Goal: Task Accomplishment & Management: Complete application form

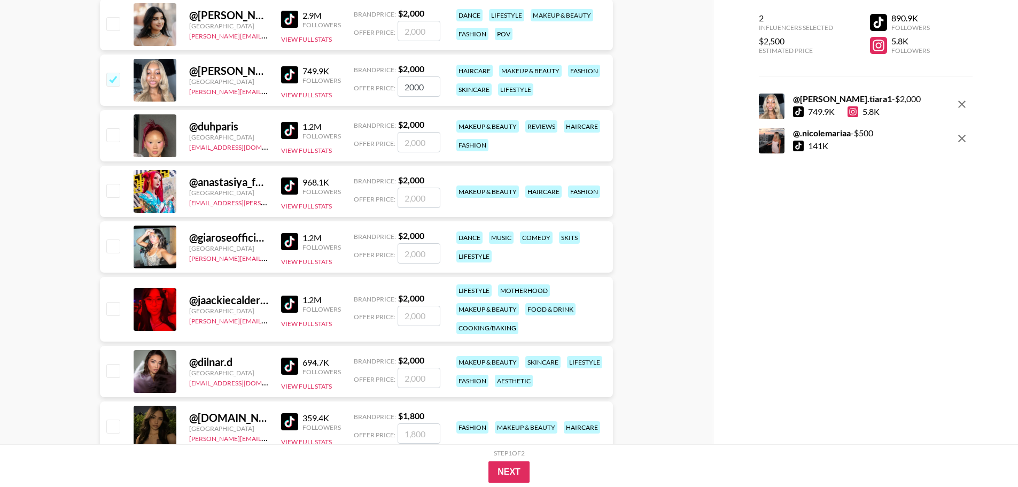
scroll to position [163, 0]
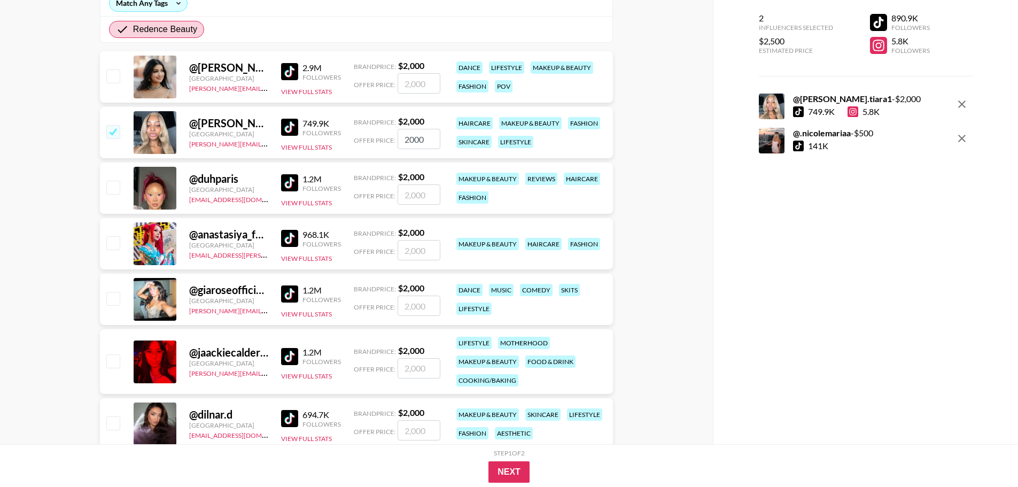
click at [234, 123] on div "@ jada.tiara1" at bounding box center [228, 122] width 79 height 13
click at [285, 127] on img at bounding box center [289, 127] width 17 height 17
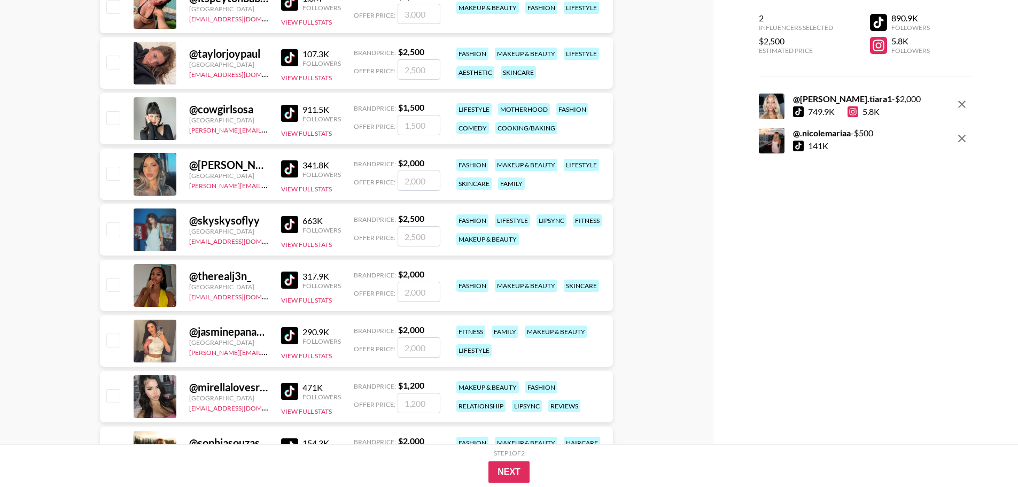
scroll to position [751, 0]
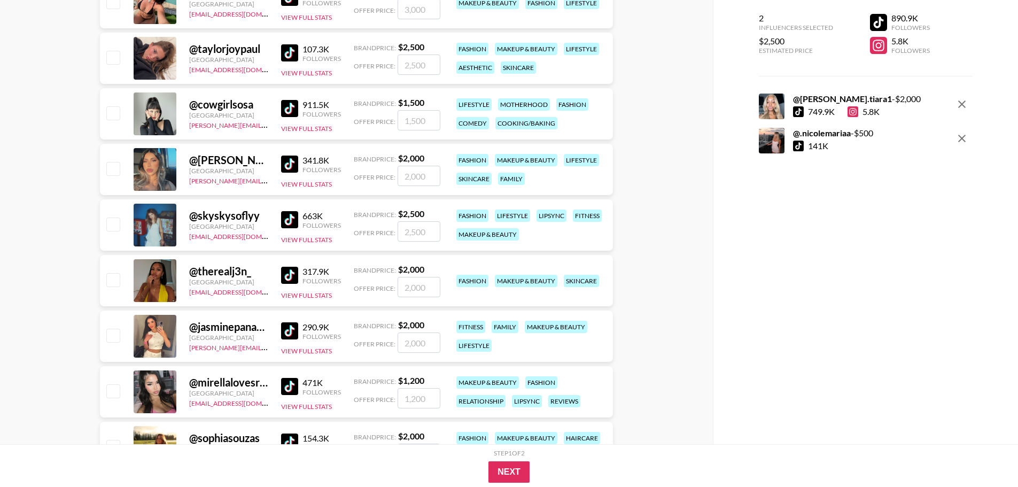
click at [293, 108] on img at bounding box center [289, 108] width 17 height 17
click at [295, 328] on img at bounding box center [289, 330] width 17 height 17
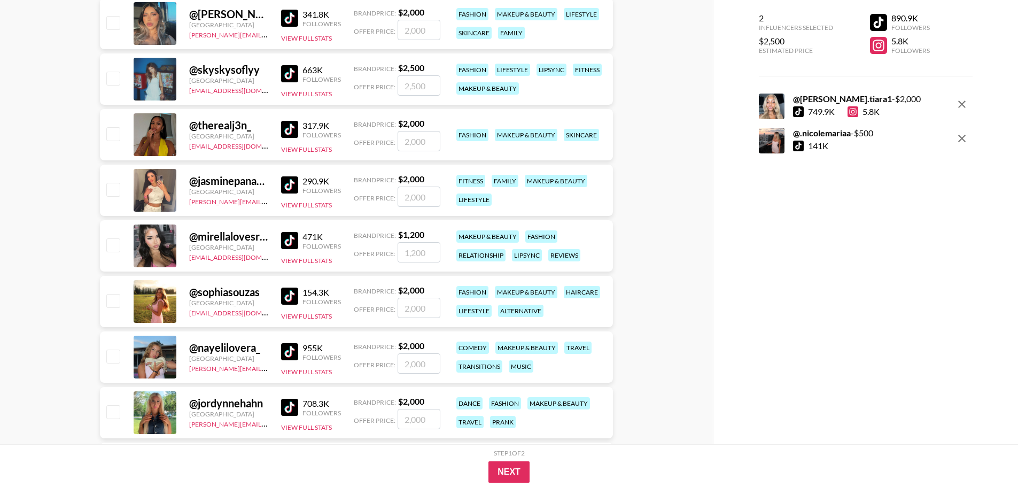
scroll to position [911, 0]
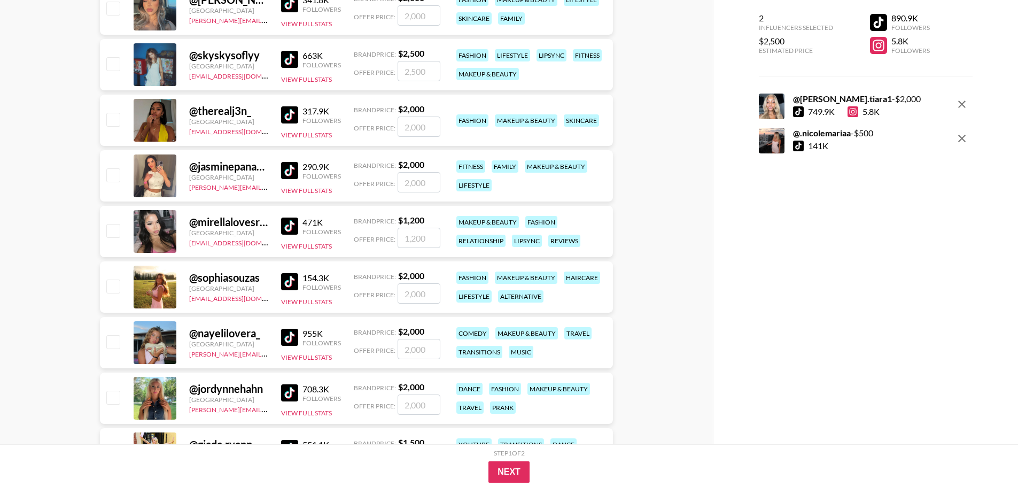
click at [292, 335] on img at bounding box center [289, 337] width 17 height 17
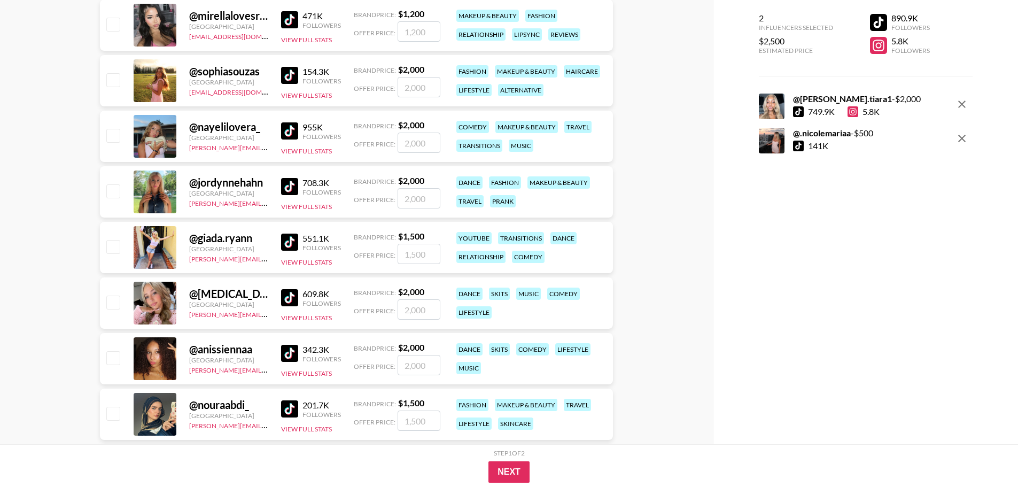
scroll to position [1124, 0]
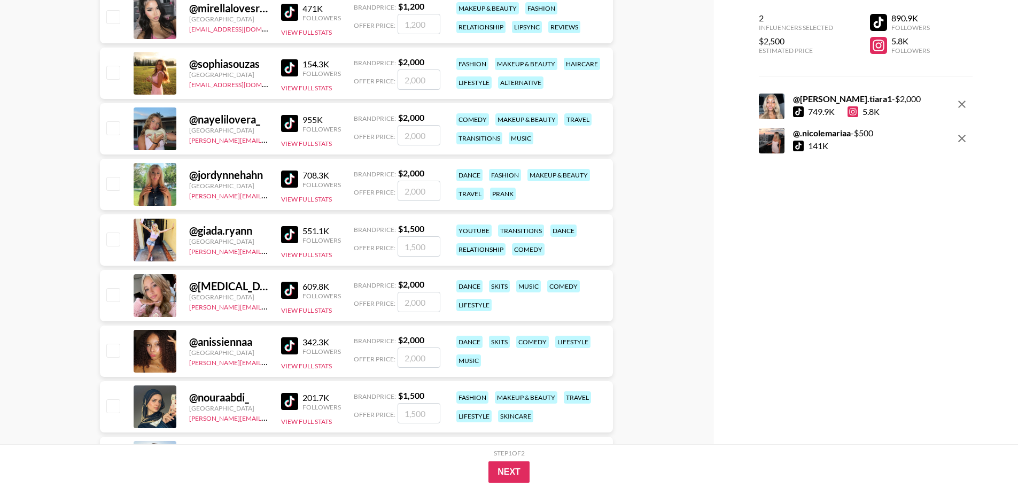
click at [291, 287] on img at bounding box center [289, 290] width 17 height 17
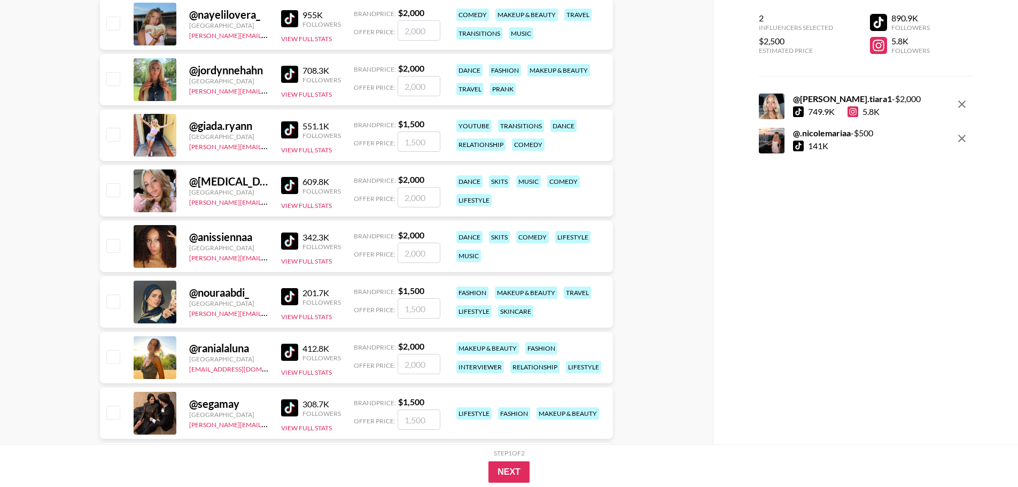
scroll to position [1231, 0]
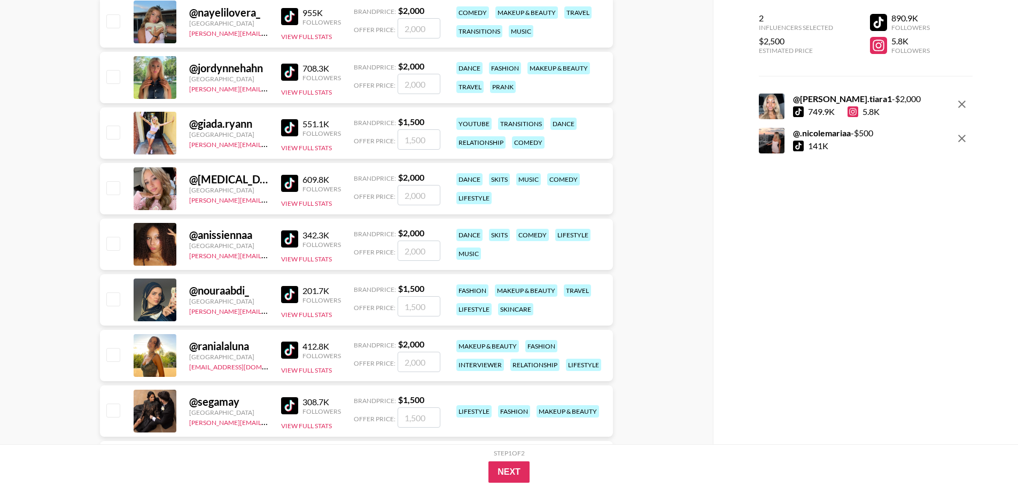
click at [290, 235] on img at bounding box center [289, 238] width 17 height 17
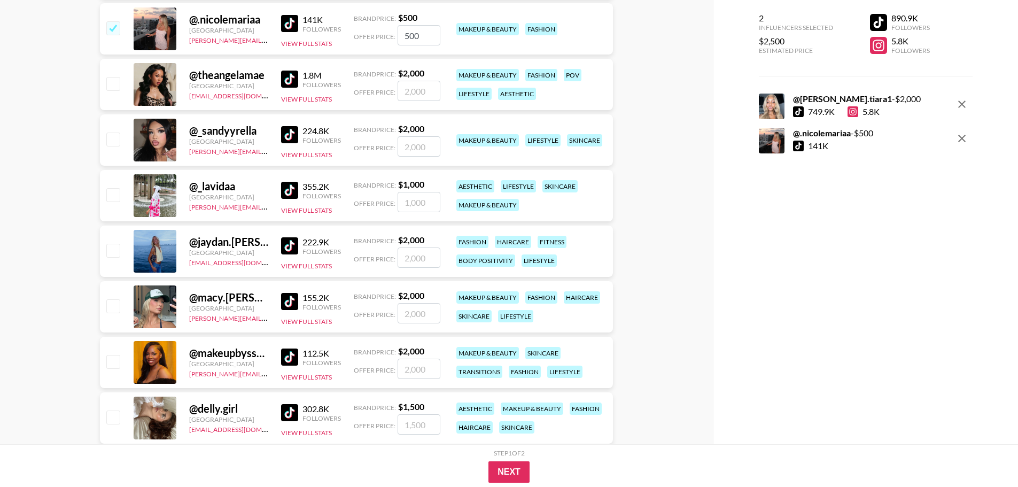
scroll to position [2666, 0]
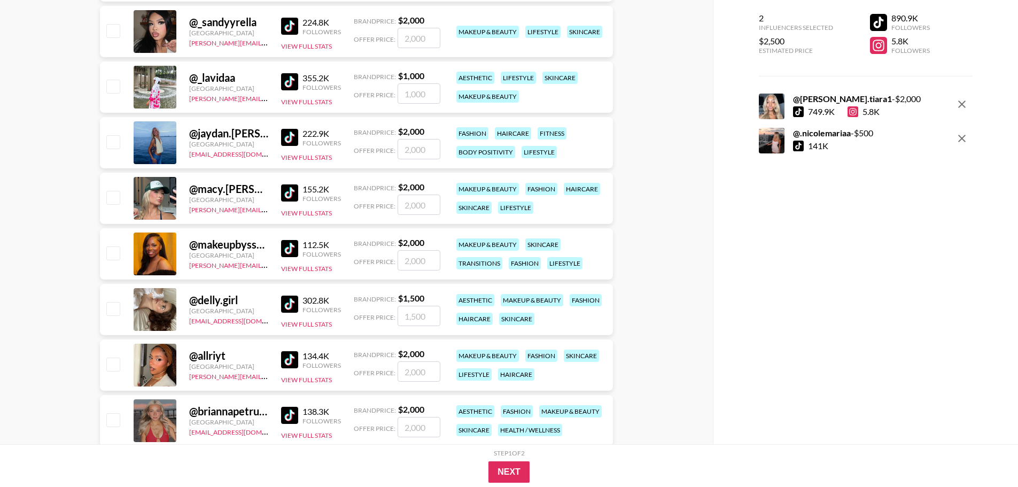
click at [292, 355] on img at bounding box center [289, 359] width 17 height 17
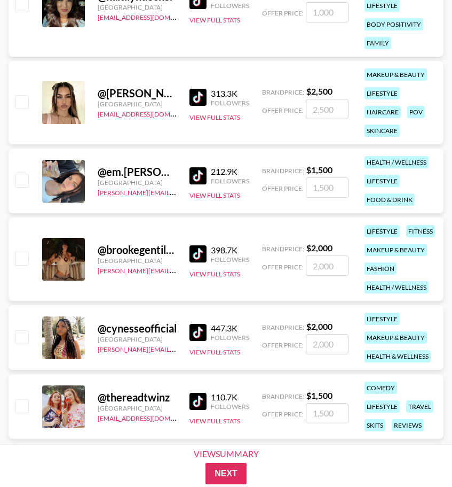
scroll to position [4993, 0]
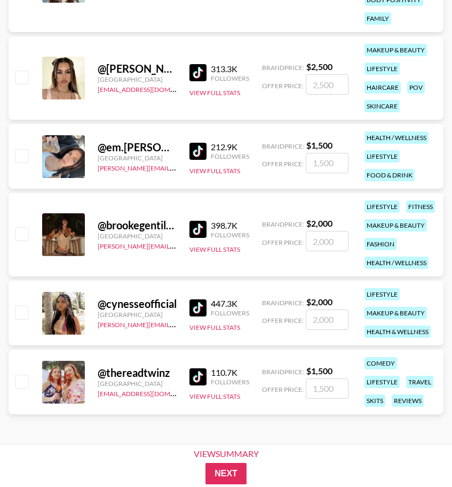
click at [324, 142] on strong "$ 1,500" at bounding box center [320, 145] width 26 height 10
click at [322, 144] on strong "$ 1,500" at bounding box center [320, 145] width 26 height 10
click at [322, 145] on strong "$ 1,500" at bounding box center [320, 145] width 26 height 10
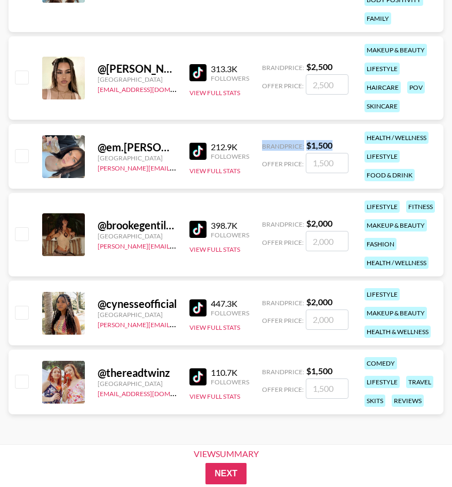
click at [291, 143] on span "Brand Price:" at bounding box center [283, 146] width 42 height 8
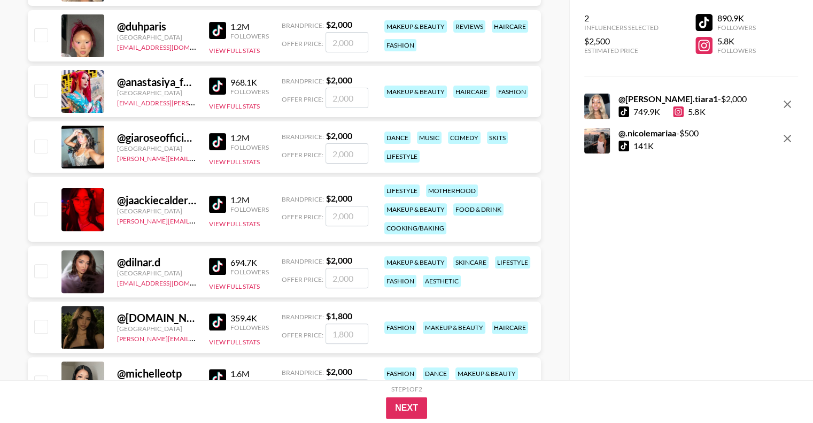
scroll to position [156, 0]
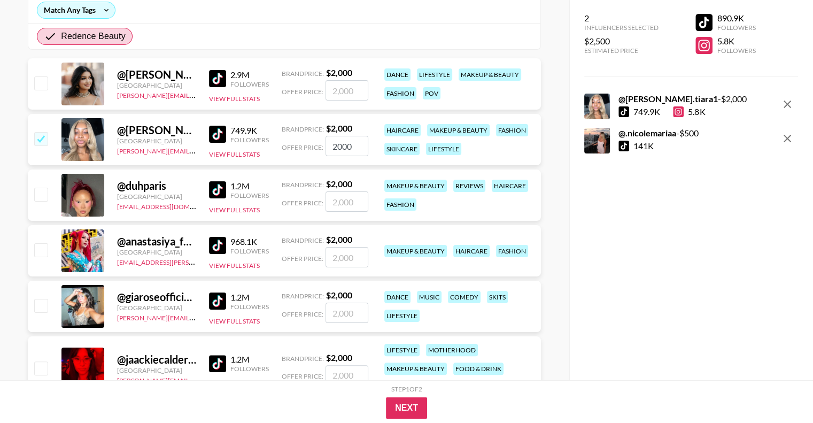
click at [216, 132] on img at bounding box center [217, 134] width 17 height 17
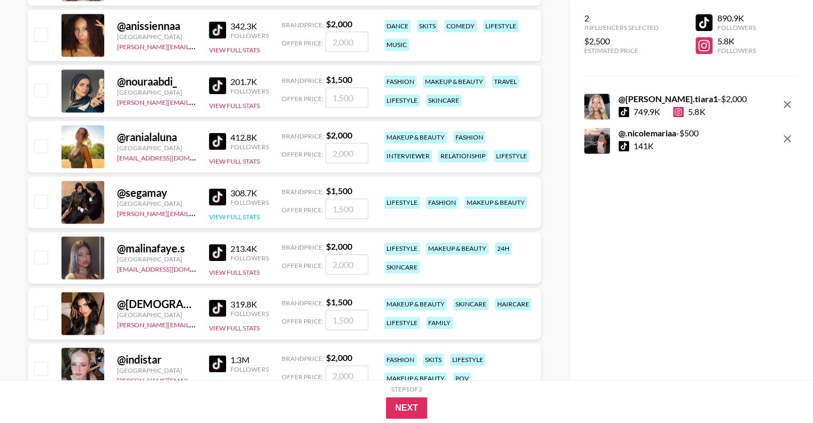
scroll to position [1438, 0]
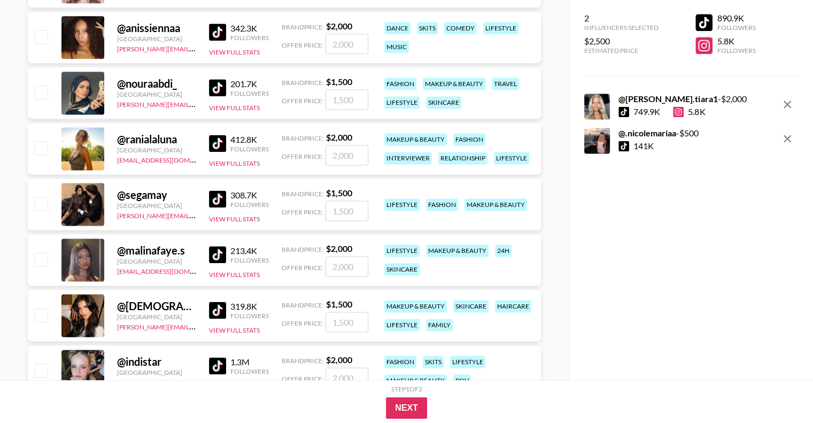
click at [215, 197] on img at bounding box center [217, 198] width 17 height 17
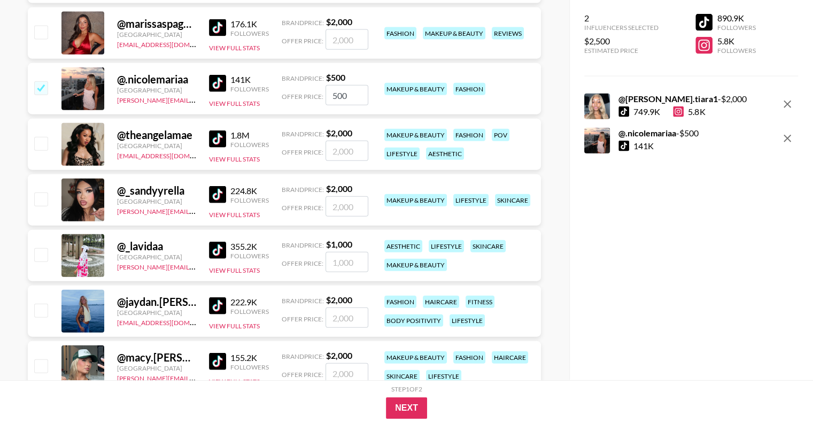
scroll to position [2560, 0]
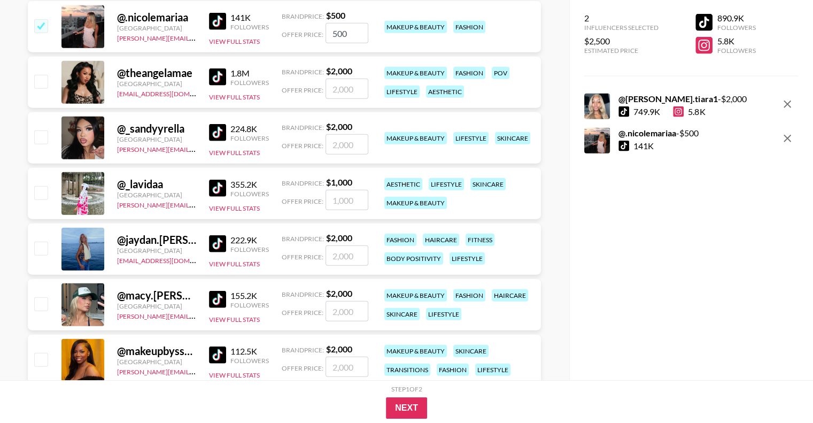
click at [353, 85] on input "number" at bounding box center [346, 89] width 43 height 20
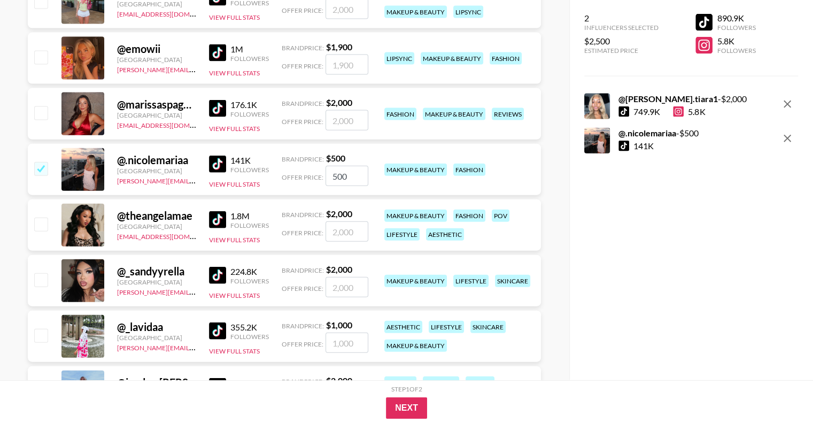
scroll to position [2409, 0]
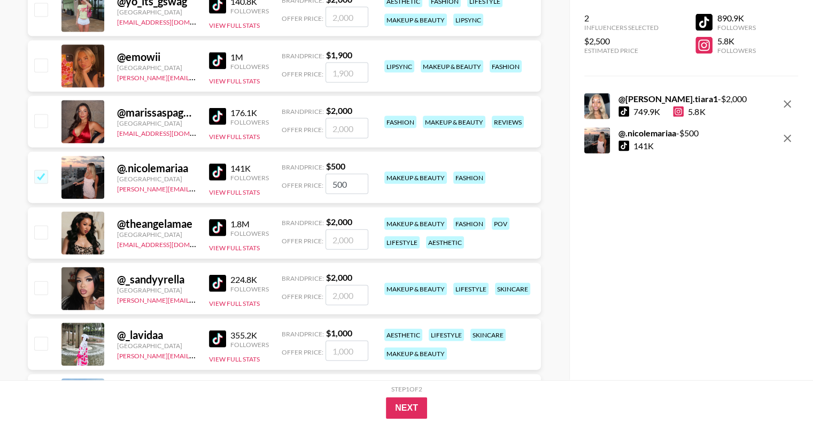
click at [40, 233] on input "checkbox" at bounding box center [40, 231] width 13 height 13
checkbox input "true"
type input "2000"
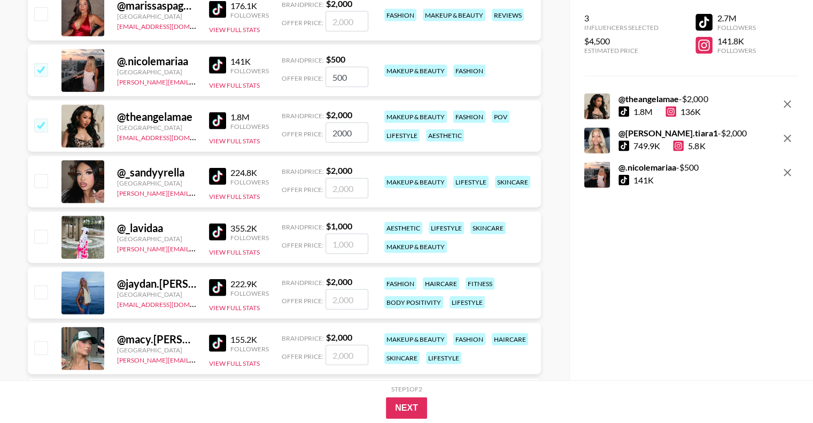
scroll to position [2569, 0]
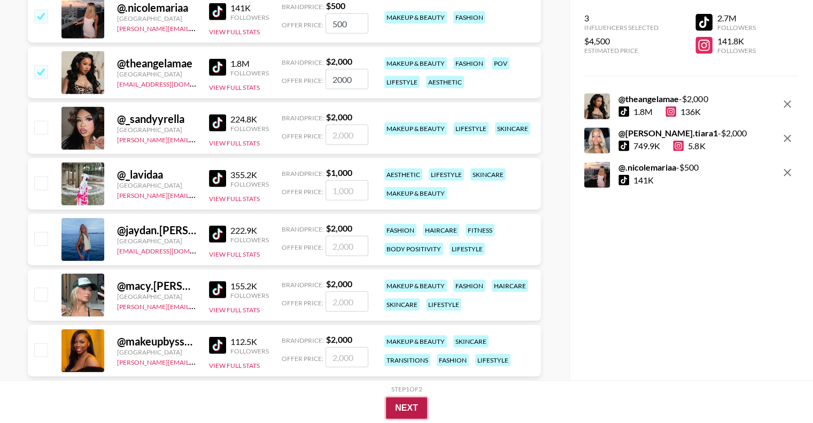
click at [406, 406] on button "Next" at bounding box center [406, 407] width 41 height 21
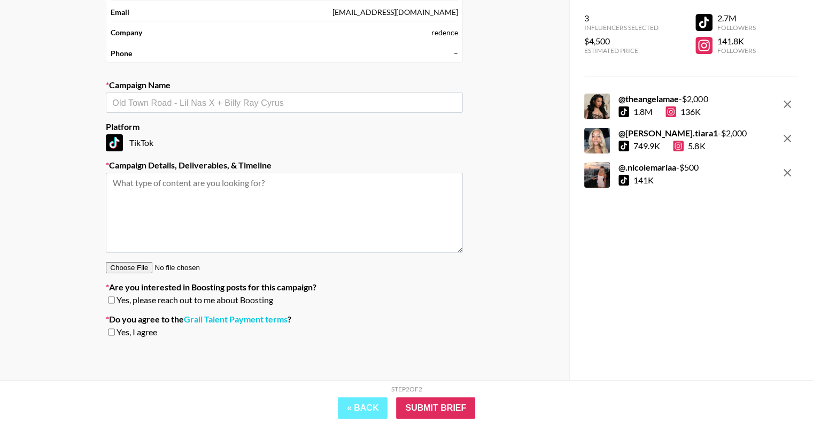
click at [222, 184] on textarea at bounding box center [284, 213] width 357 height 80
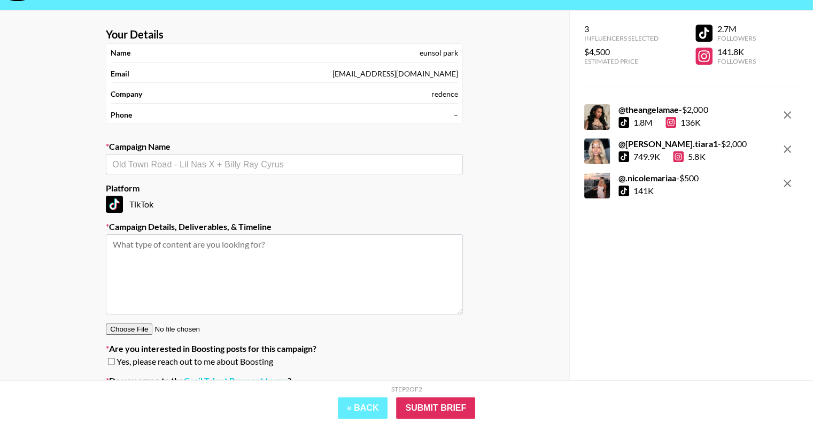
scroll to position [0, 0]
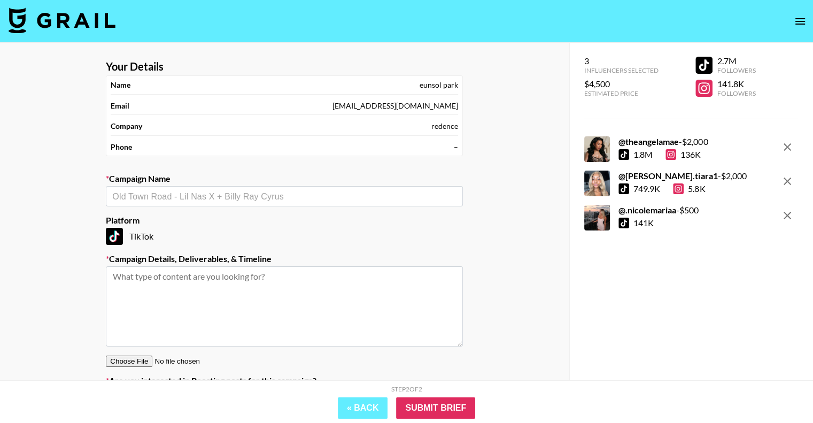
click at [214, 197] on input "text" at bounding box center [284, 196] width 344 height 12
drag, startPoint x: 214, startPoint y: 228, endPoint x: 213, endPoint y: 197, distance: 30.5
click at [214, 228] on div "TikTok" at bounding box center [284, 236] width 357 height 17
click at [213, 197] on input "text" at bounding box center [284, 196] width 344 height 12
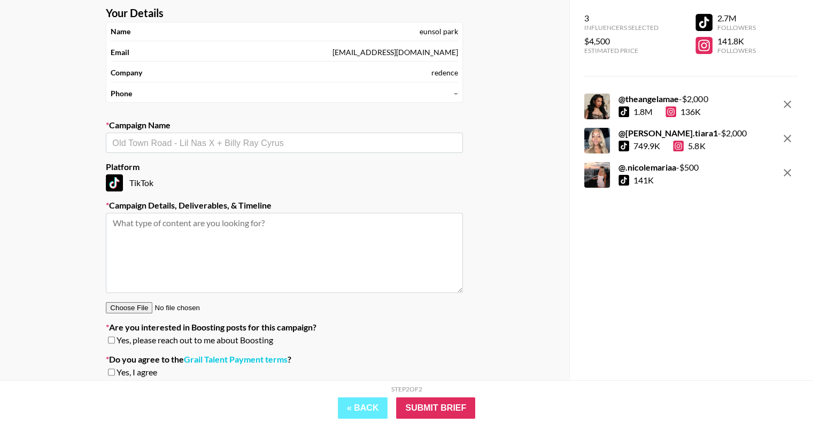
click at [271, 230] on textarea at bounding box center [284, 253] width 357 height 80
click at [358, 200] on label "Campaign Details, Deliverables, & Timeline" at bounding box center [284, 205] width 357 height 11
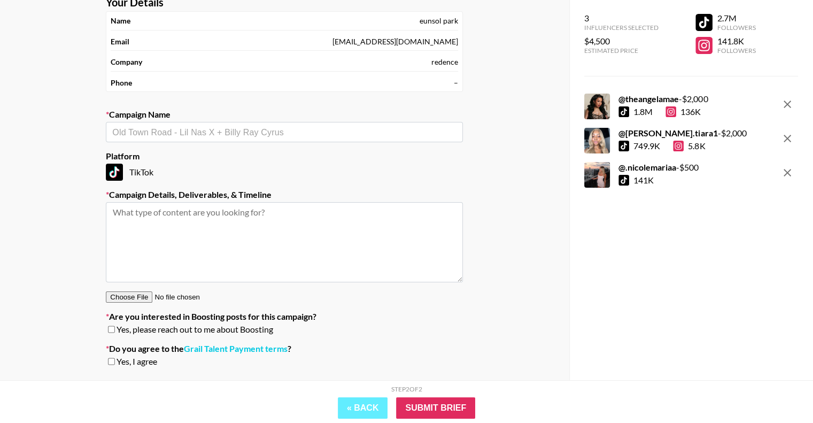
scroll to position [94, 0]
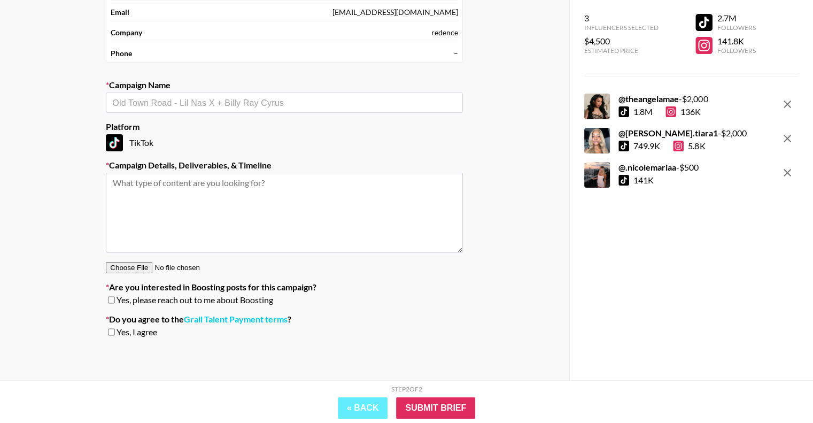
click at [358, 200] on textarea at bounding box center [284, 213] width 357 height 80
drag, startPoint x: 341, startPoint y: 185, endPoint x: 300, endPoint y: 183, distance: 41.2
click at [339, 184] on textarea at bounding box center [284, 213] width 357 height 80
click at [300, 183] on textarea at bounding box center [284, 213] width 357 height 80
click at [294, 181] on textarea at bounding box center [284, 213] width 357 height 80
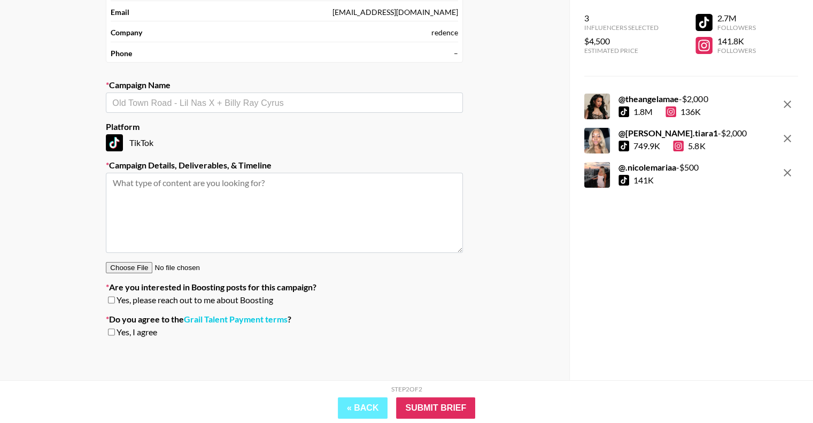
click at [289, 190] on textarea at bounding box center [284, 213] width 357 height 80
click at [260, 208] on textarea at bounding box center [284, 213] width 357 height 80
click at [216, 317] on link "Grail Talent Payment terms" at bounding box center [236, 319] width 104 height 11
click at [261, 214] on textarea at bounding box center [284, 213] width 357 height 80
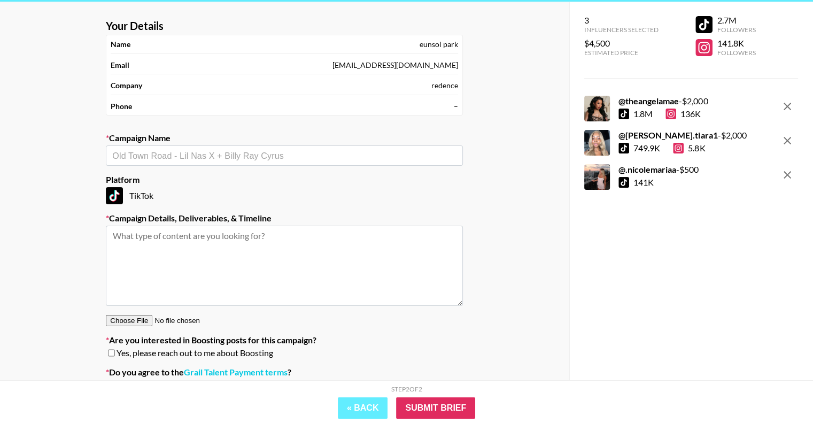
click at [246, 157] on input "text" at bounding box center [284, 156] width 344 height 12
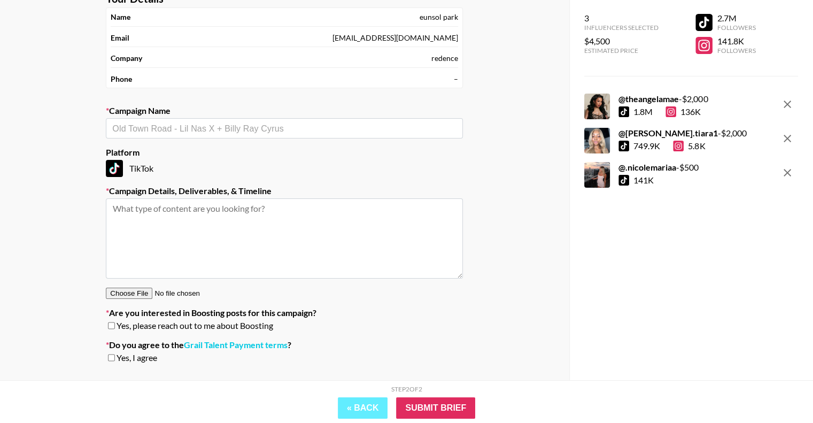
scroll to position [94, 0]
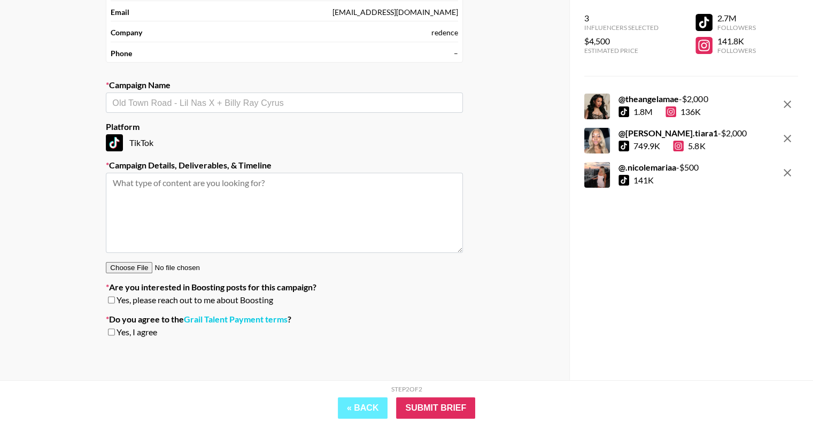
click at [246, 210] on textarea at bounding box center [284, 213] width 357 height 80
click at [209, 98] on input "text" at bounding box center [284, 103] width 344 height 12
click at [114, 304] on div "Yes, please reach out to me about Boosting" at bounding box center [284, 299] width 357 height 11
click at [107, 302] on div "Yes, please reach out to me about Boosting" at bounding box center [284, 299] width 357 height 11
drag, startPoint x: 138, startPoint y: 299, endPoint x: 271, endPoint y: 293, distance: 133.1
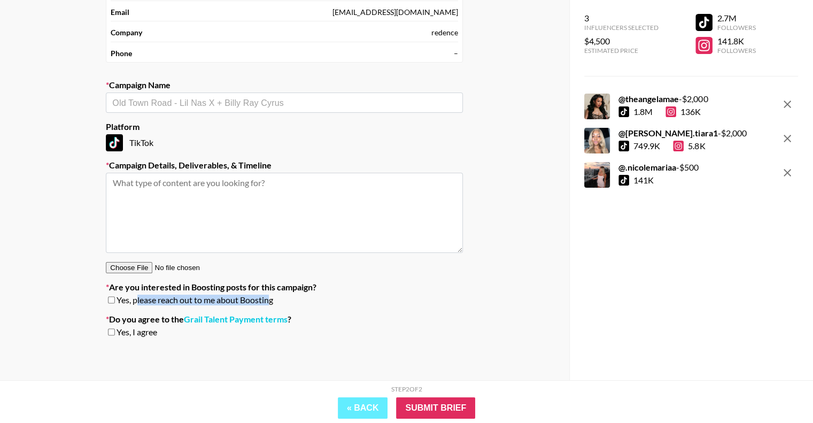
click at [271, 293] on div "Are you interested in Boosting posts for this campaign? Yes, please reach out t…" at bounding box center [284, 294] width 357 height 24
drag, startPoint x: 197, startPoint y: 290, endPoint x: 225, endPoint y: 288, distance: 28.9
click at [225, 288] on label "Are you interested in Boosting posts for this campaign?" at bounding box center [284, 287] width 357 height 11
click at [108, 301] on input "checkbox" at bounding box center [111, 299] width 7 height 7
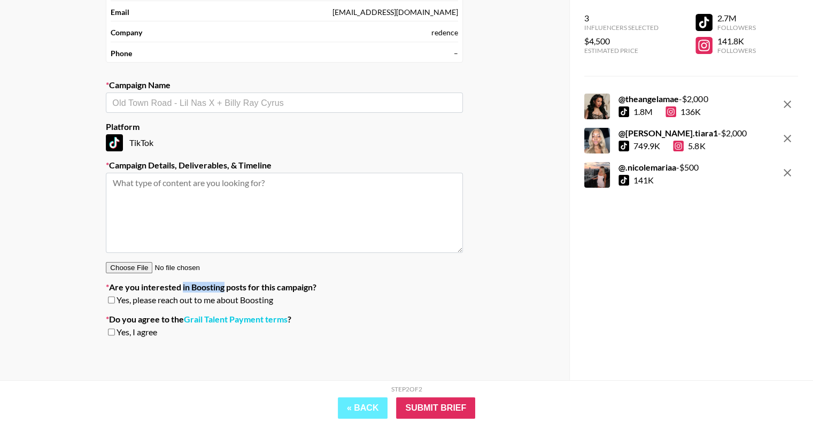
checkbox input "true"
click at [111, 333] on input "checkbox" at bounding box center [111, 331] width 7 height 7
checkbox input "true"
click at [285, 353] on section "Your Details Name eunsol park Email [EMAIL_ADDRESS][DOMAIN_NAME] Company redenc…" at bounding box center [284, 156] width 374 height 396
click at [255, 213] on textarea at bounding box center [284, 213] width 357 height 80
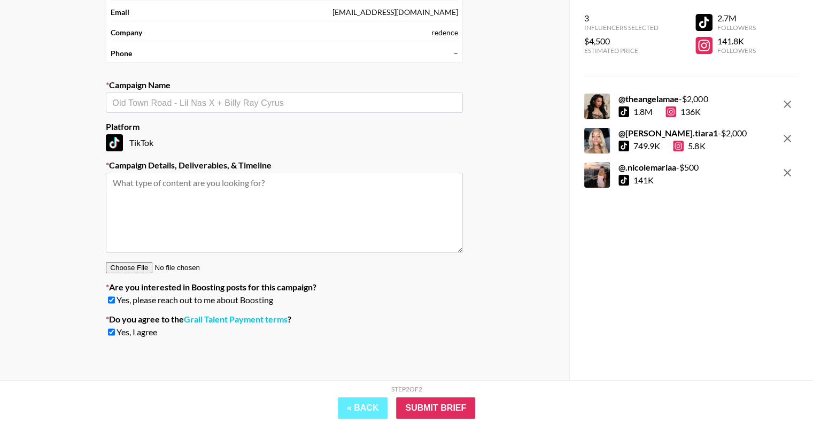
click at [218, 232] on textarea at bounding box center [284, 213] width 357 height 80
click at [282, 192] on textarea at bounding box center [284, 213] width 357 height 80
click at [179, 103] on input "text" at bounding box center [284, 103] width 344 height 12
paste input "[Rendece] Darkspot remover facial serum"
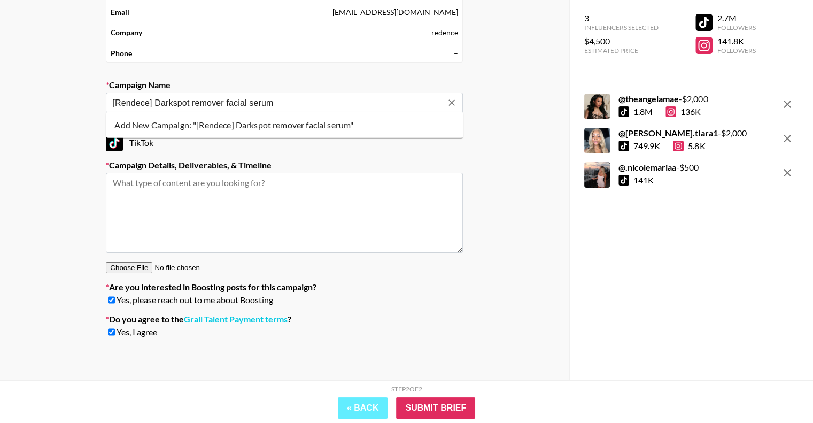
type input "[Rendece] Darkspot remover facial serum"
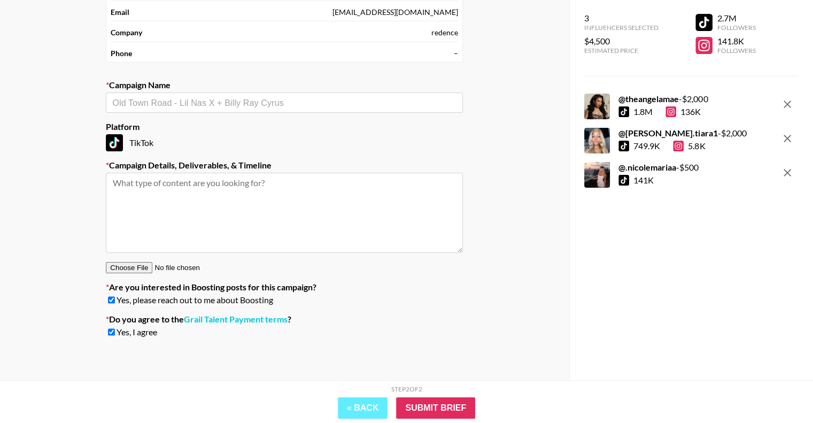
click at [196, 200] on textarea at bounding box center [284, 213] width 357 height 80
click at [201, 106] on input "text" at bounding box center [284, 103] width 344 height 12
paste input "[Rendece] Darkspot remover facial serum"
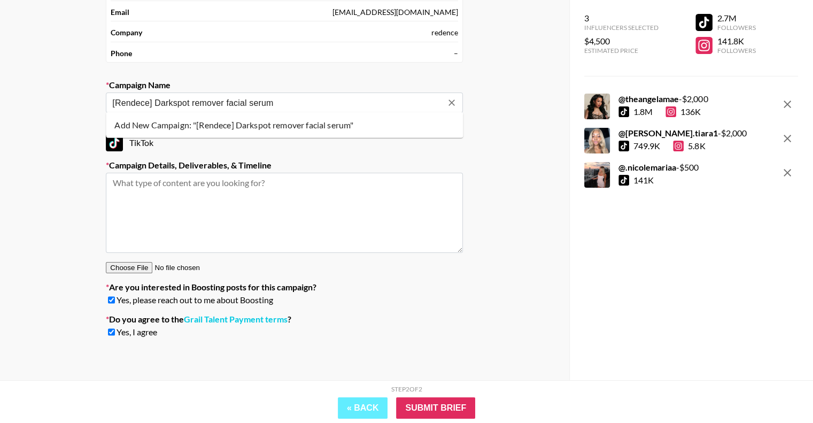
click at [220, 125] on li "Add New Campaign: "[Rendece] Darkspot remover facial serum"" at bounding box center [284, 124] width 357 height 17
type input "[Rendece] Darkspot remover facial serum"
click at [321, 144] on div "TikTok" at bounding box center [284, 142] width 357 height 17
click at [262, 178] on textarea at bounding box center [284, 213] width 357 height 80
click at [175, 198] on textarea at bounding box center [284, 213] width 357 height 80
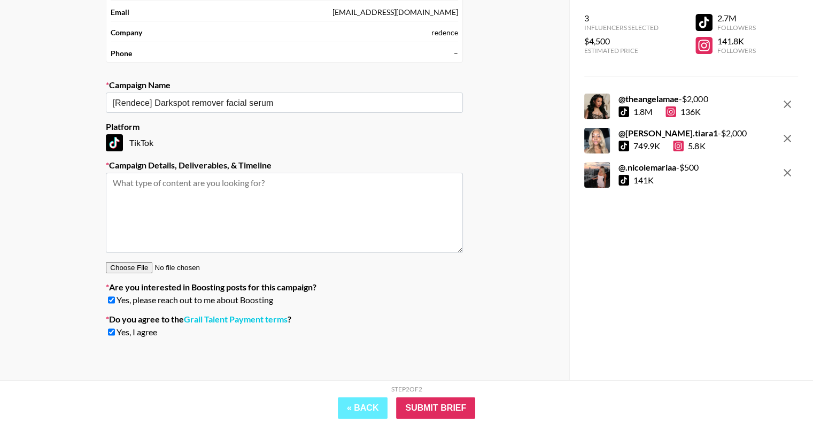
click at [209, 187] on textarea at bounding box center [284, 213] width 357 height 80
click at [207, 182] on textarea at bounding box center [284, 213] width 357 height 80
click at [338, 287] on label "Are you interested in Boosting posts for this campaign?" at bounding box center [284, 287] width 357 height 11
click at [289, 229] on textarea at bounding box center [284, 213] width 357 height 80
click at [283, 262] on div at bounding box center [284, 267] width 357 height 12
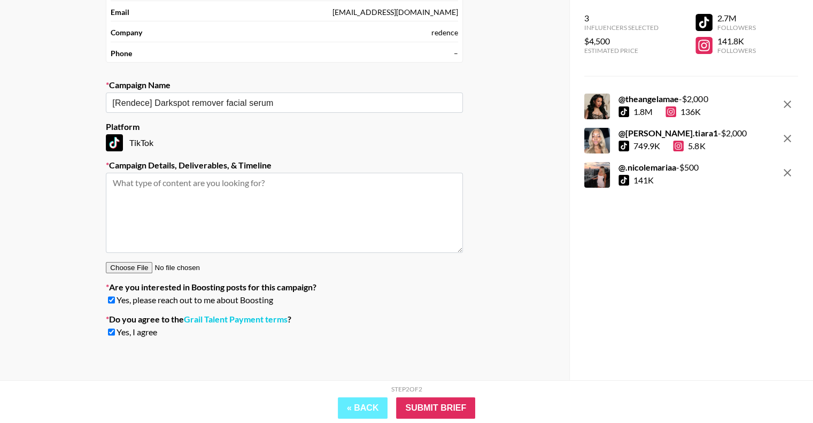
click at [241, 276] on section "Your Details Name eunsol park Email [EMAIL_ADDRESS][DOMAIN_NAME] Company redenc…" at bounding box center [284, 156] width 374 height 396
click at [237, 230] on textarea at bounding box center [284, 213] width 357 height 80
click at [229, 267] on input "file" at bounding box center [173, 267] width 135 height 11
click at [284, 192] on textarea at bounding box center [284, 213] width 357 height 80
click at [199, 201] on textarea at bounding box center [284, 213] width 357 height 80
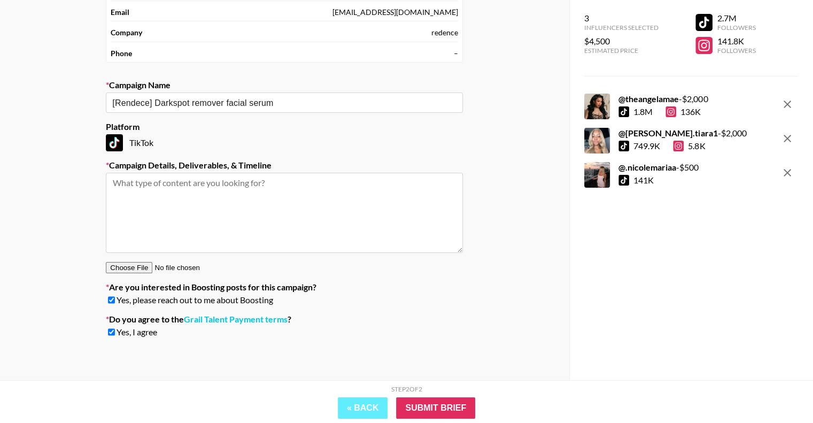
paste textarea "Hello, we are Redice, widely known as the K [MEDICAL_DATA] brand in [GEOGRAPHIC…"
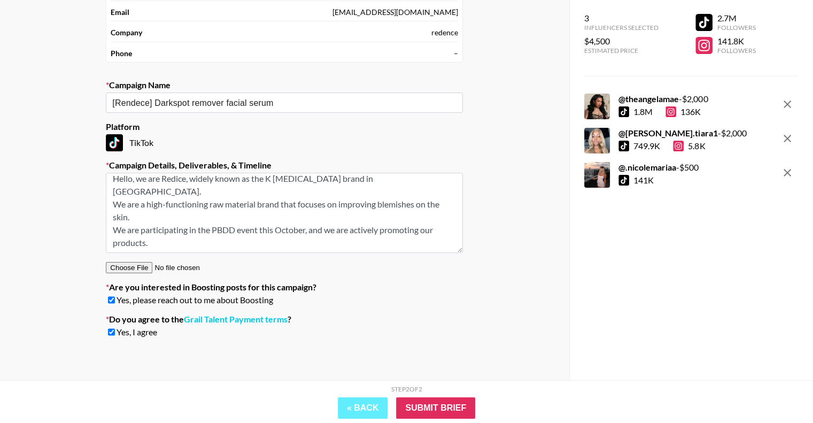
scroll to position [0, 0]
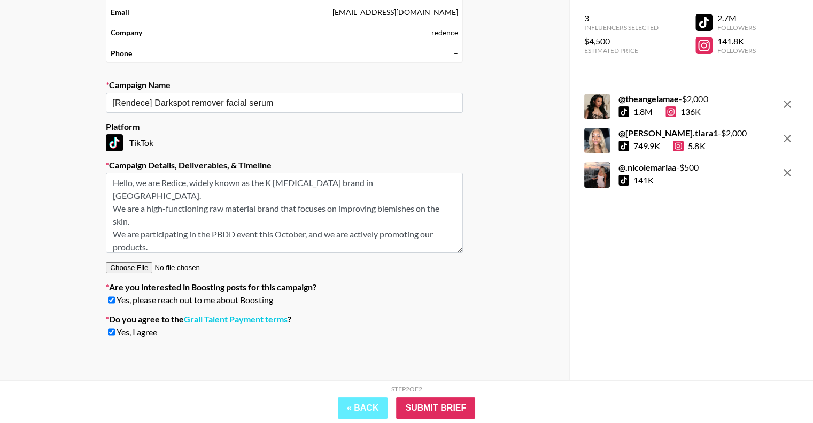
drag, startPoint x: 271, startPoint y: 181, endPoint x: 297, endPoint y: 182, distance: 26.2
click at [271, 181] on textarea "Hello, we are Redice, widely known as the K [MEDICAL_DATA] brand in [GEOGRAPHIC…" at bounding box center [284, 213] width 357 height 80
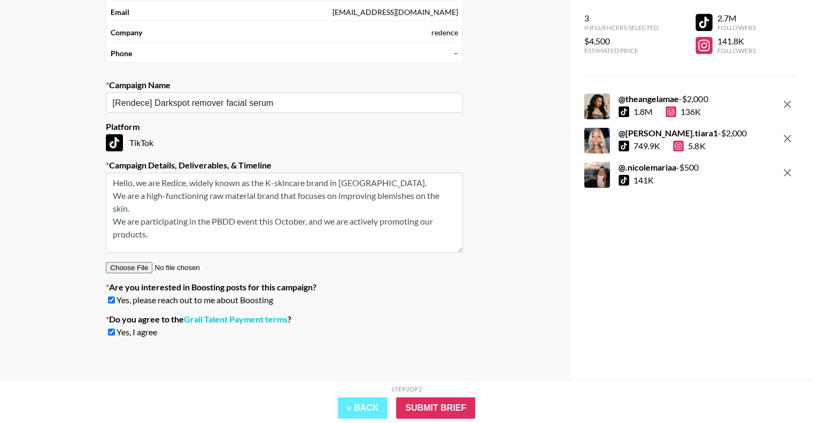
click at [179, 176] on textarea "Hello, we are Redice, widely known as the K-skincare brand in [GEOGRAPHIC_DATA]…" at bounding box center [284, 213] width 357 height 80
click at [212, 220] on textarea "Hello, we are Redence, widely known as the K-skincare brand in [GEOGRAPHIC_DATA…" at bounding box center [284, 213] width 357 height 80
click at [276, 222] on textarea "Hello, we are Redence, widely known as the K-skincare brand in [GEOGRAPHIC_DATA…" at bounding box center [284, 213] width 357 height 80
click at [235, 221] on textarea "Hello, we are Redence, widely known as the K-skincare brand in [GEOGRAPHIC_DATA…" at bounding box center [284, 213] width 357 height 80
click at [282, 223] on textarea "Hello, we are Redence, widely known as the K-skincare brand in [GEOGRAPHIC_DATA…" at bounding box center [284, 213] width 357 height 80
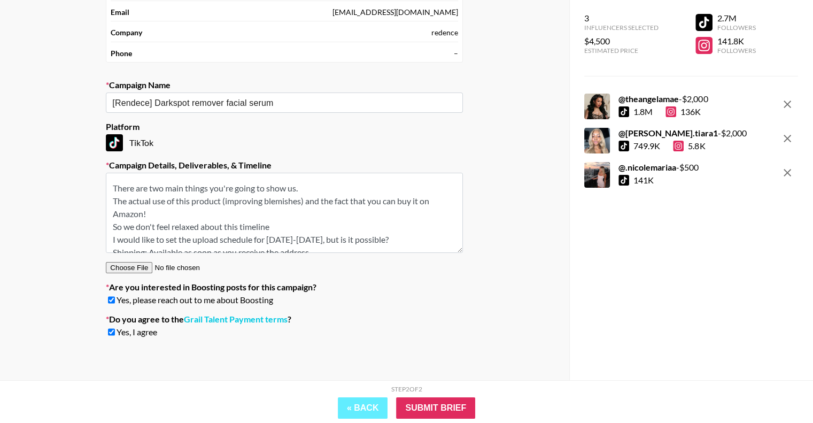
scroll to position [53, 0]
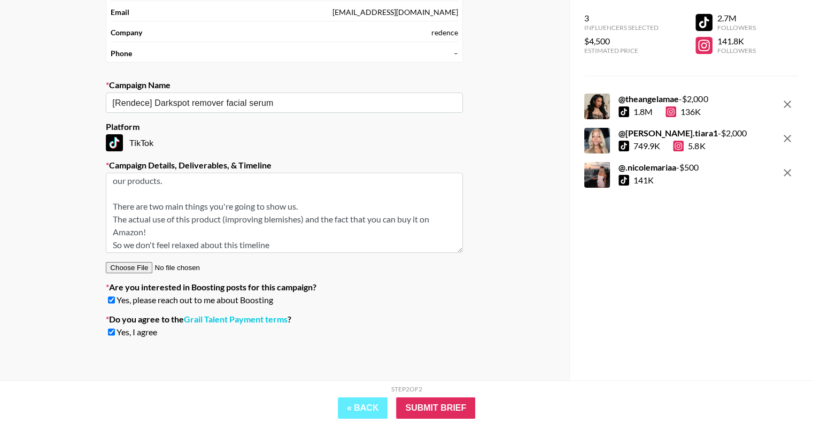
click at [293, 218] on textarea "Hello, we are Redence, widely known as the K-skincare brand in [GEOGRAPHIC_DATA…" at bounding box center [284, 213] width 357 height 80
click at [354, 226] on textarea "Hello, we are Redence, widely known as the K-skincare brand in [GEOGRAPHIC_DATA…" at bounding box center [284, 213] width 357 height 80
click at [348, 222] on textarea "Hello, we are Redence, widely known as the K-skincare brand in [GEOGRAPHIC_DATA…" at bounding box center [284, 213] width 357 height 80
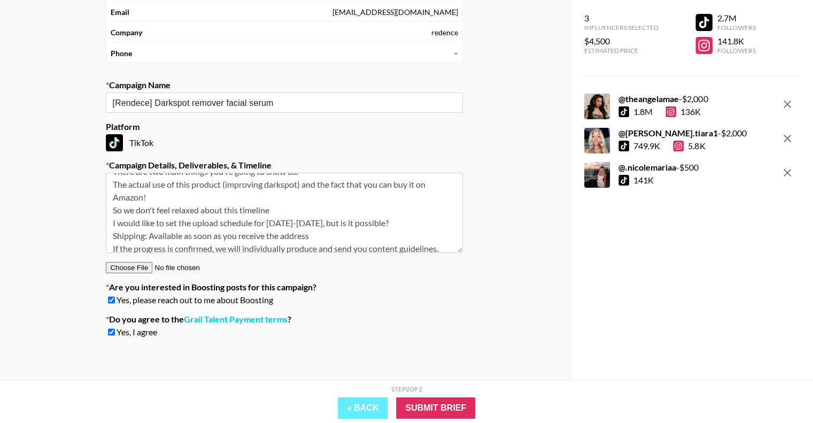
scroll to position [107, 0]
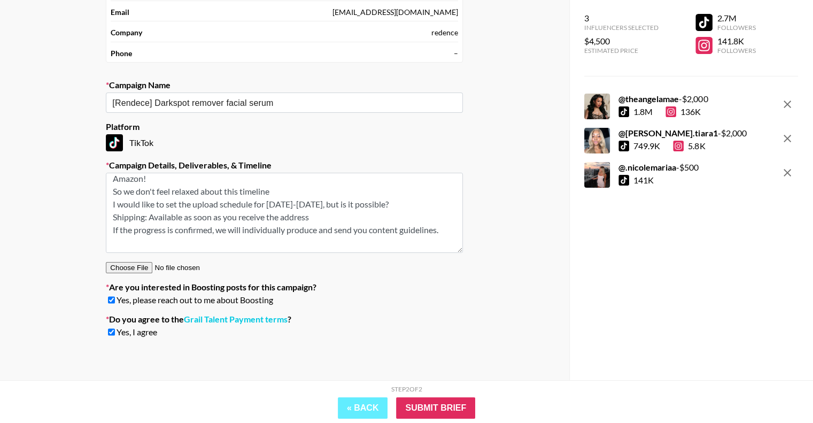
click at [251, 193] on textarea "Hello, we are Redence, widely known as the K-skincare brand in [GEOGRAPHIC_DATA…" at bounding box center [284, 213] width 357 height 80
click at [209, 198] on textarea "Hello, we are Redence, widely known as the K-skincare brand in [GEOGRAPHIC_DATA…" at bounding box center [284, 213] width 357 height 80
click at [194, 217] on textarea "Hello, we are Redence, widely known as the K-skincare brand in [GEOGRAPHIC_DATA…" at bounding box center [284, 213] width 357 height 80
click at [194, 191] on textarea "Hello, we are Redence, widely known as the K-skincare brand in [GEOGRAPHIC_DATA…" at bounding box center [284, 213] width 357 height 80
click at [166, 198] on textarea "Hello, we are Redence, widely known as the K-skincare brand in [GEOGRAPHIC_DATA…" at bounding box center [284, 213] width 357 height 80
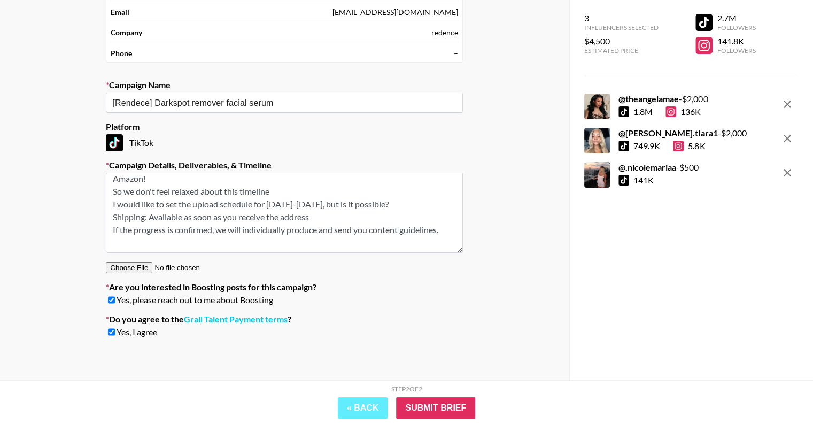
click at [158, 211] on textarea "Hello, we are Redence, widely known as the K-skincare brand in [GEOGRAPHIC_DATA…" at bounding box center [284, 213] width 357 height 80
click at [318, 215] on textarea "Hello, we are Redence, widely known as the K-skincare brand in [GEOGRAPHIC_DATA…" at bounding box center [284, 213] width 357 height 80
click at [348, 202] on textarea "Hello, we are Redence, widely known as the K-skincare brand in [GEOGRAPHIC_DATA…" at bounding box center [284, 213] width 357 height 80
click at [348, 213] on textarea "Hello, we are Redence, widely known as the K-skincare brand in [GEOGRAPHIC_DATA…" at bounding box center [284, 213] width 357 height 80
click at [348, 226] on textarea "Hello, we are Redence, widely known as the K-skincare brand in [GEOGRAPHIC_DATA…" at bounding box center [284, 213] width 357 height 80
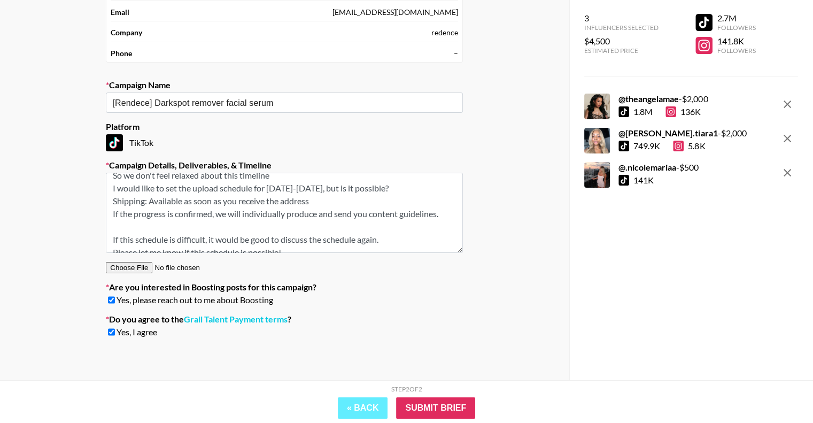
scroll to position [132, 0]
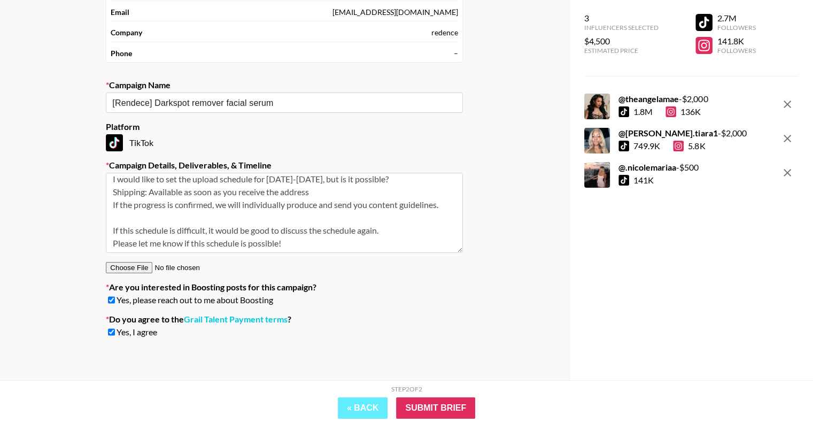
click at [276, 237] on textarea "Hello, we are Redence, widely known as the K-skincare brand in [GEOGRAPHIC_DATA…" at bounding box center [284, 213] width 357 height 80
click at [271, 223] on textarea "Hello, we are Redence, widely known as the K-skincare brand in [GEOGRAPHIC_DATA…" at bounding box center [284, 213] width 357 height 80
click at [278, 212] on textarea "Hello, we are Redence, widely known as the K-skincare brand in [GEOGRAPHIC_DATA…" at bounding box center [284, 213] width 357 height 80
type textarea "Hello, we are Redence, widely known as the K-skincare brand in [GEOGRAPHIC_DATA…"
click at [442, 401] on input "Submit Brief" at bounding box center [435, 407] width 79 height 21
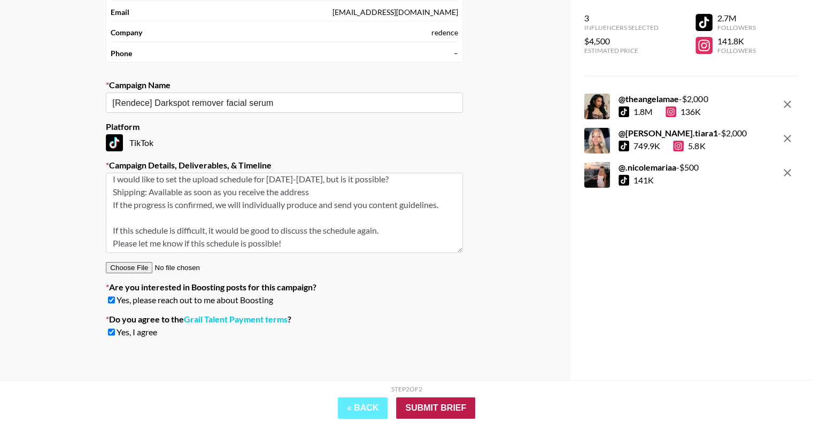
scroll to position [43, 0]
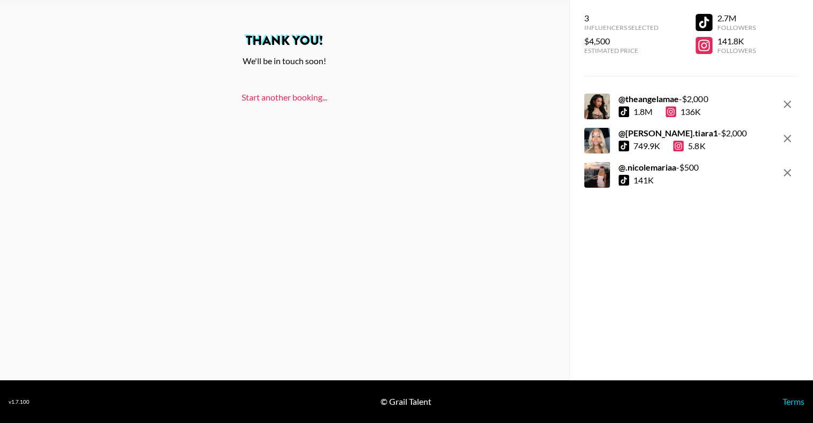
click at [311, 99] on link "Start another booking..." at bounding box center [283, 97] width 85 height 10
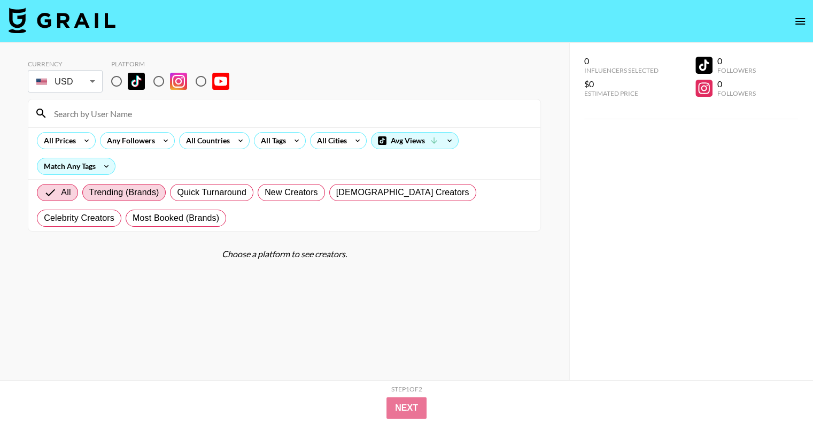
click at [127, 189] on span "Trending (Brands)" at bounding box center [124, 192] width 70 height 13
click at [89, 192] on input "Trending (Brands)" at bounding box center [89, 192] width 0 height 0
radio input "true"
click at [120, 83] on input "radio" at bounding box center [116, 81] width 22 height 22
radio input "true"
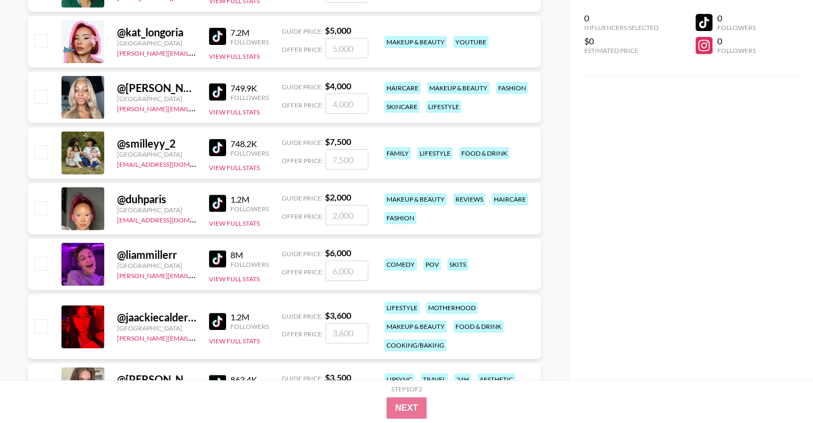
scroll to position [427, 0]
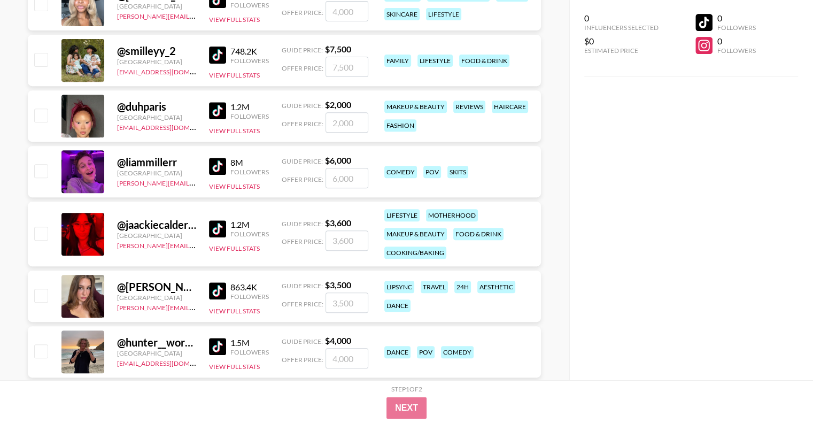
click at [587, 194] on div "0 Influencers Selected $0 Estimated Price 0 Followers 0 Followers" at bounding box center [691, 190] width 244 height 380
